Goal: Task Accomplishment & Management: Use online tool/utility

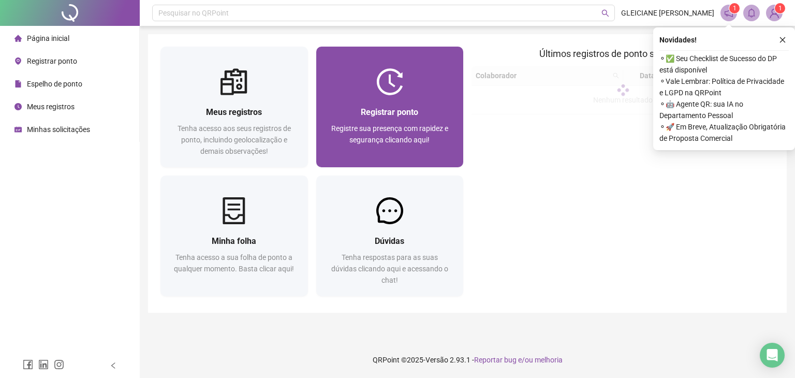
click at [402, 85] on img at bounding box center [389, 81] width 27 height 27
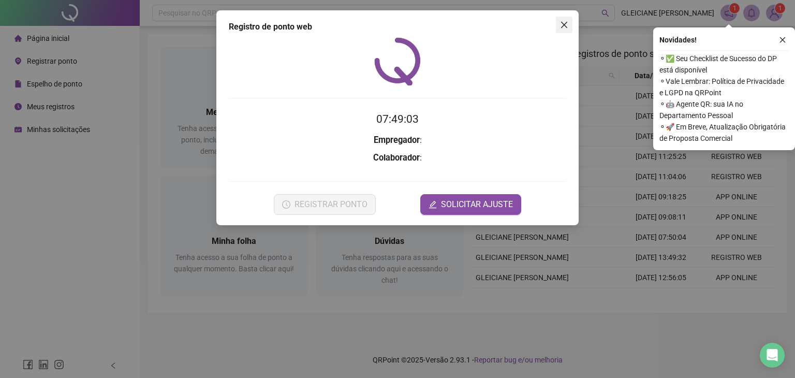
click at [566, 27] on icon "close" at bounding box center [564, 25] width 6 height 6
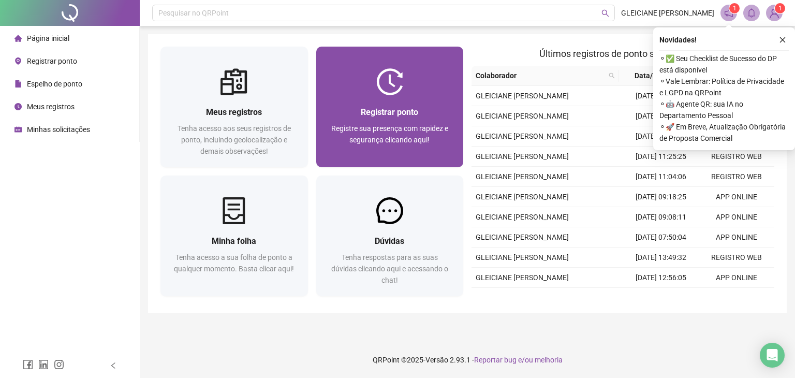
click at [417, 82] on div at bounding box center [390, 81] width 148 height 27
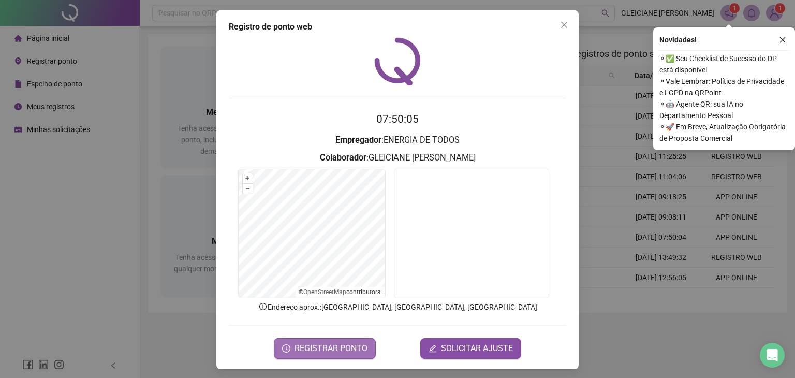
click at [340, 345] on span "REGISTRAR PONTO" at bounding box center [331, 348] width 73 height 12
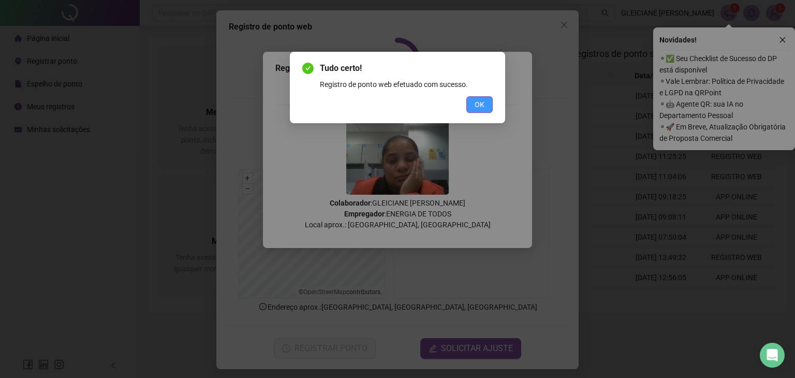
click at [477, 106] on span "OK" at bounding box center [480, 104] width 10 height 11
